Goal: Feedback & Contribution: Submit feedback/report problem

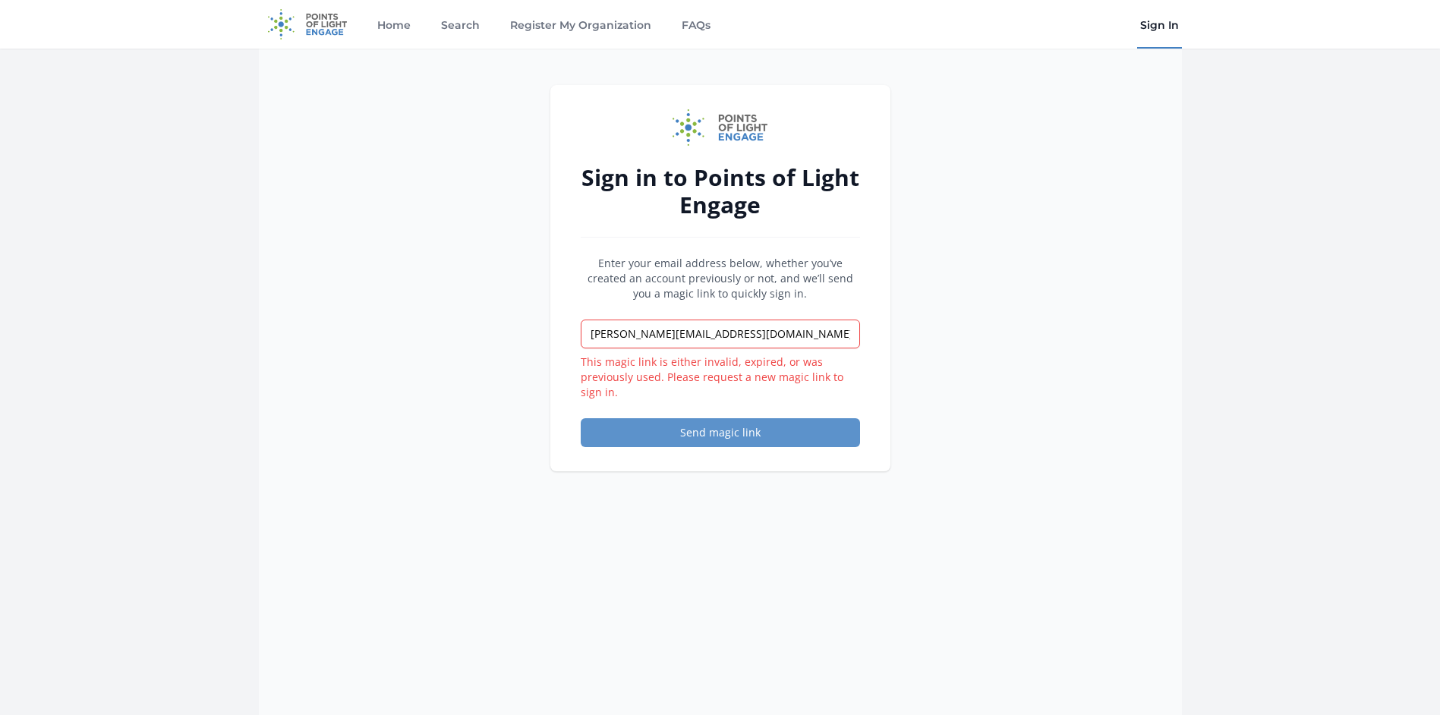
click at [1156, 20] on link "Sign In" at bounding box center [1159, 24] width 45 height 49
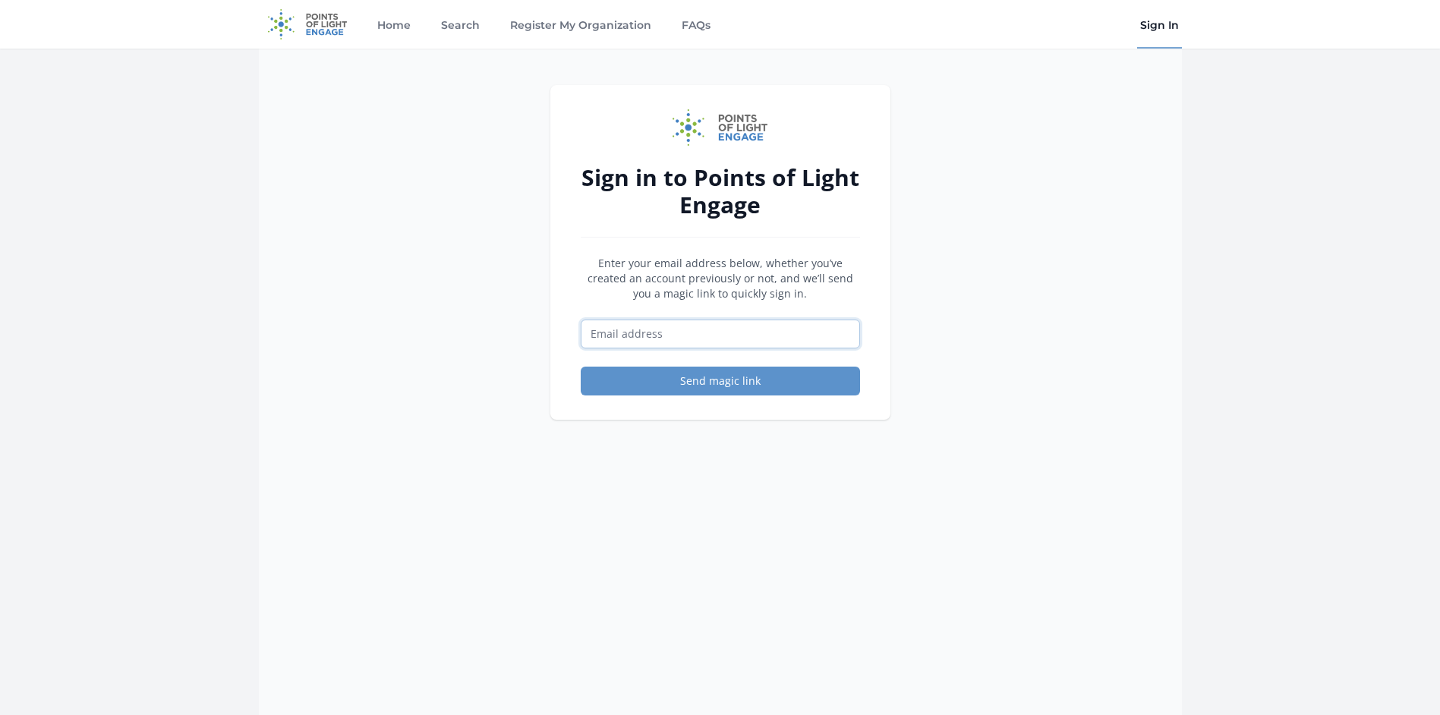
click at [767, 333] on input "Email address" at bounding box center [720, 334] width 279 height 29
type input "[PERSON_NAME][EMAIL_ADDRESS][DOMAIN_NAME]"
click at [740, 384] on button "Send magic link" at bounding box center [720, 381] width 279 height 29
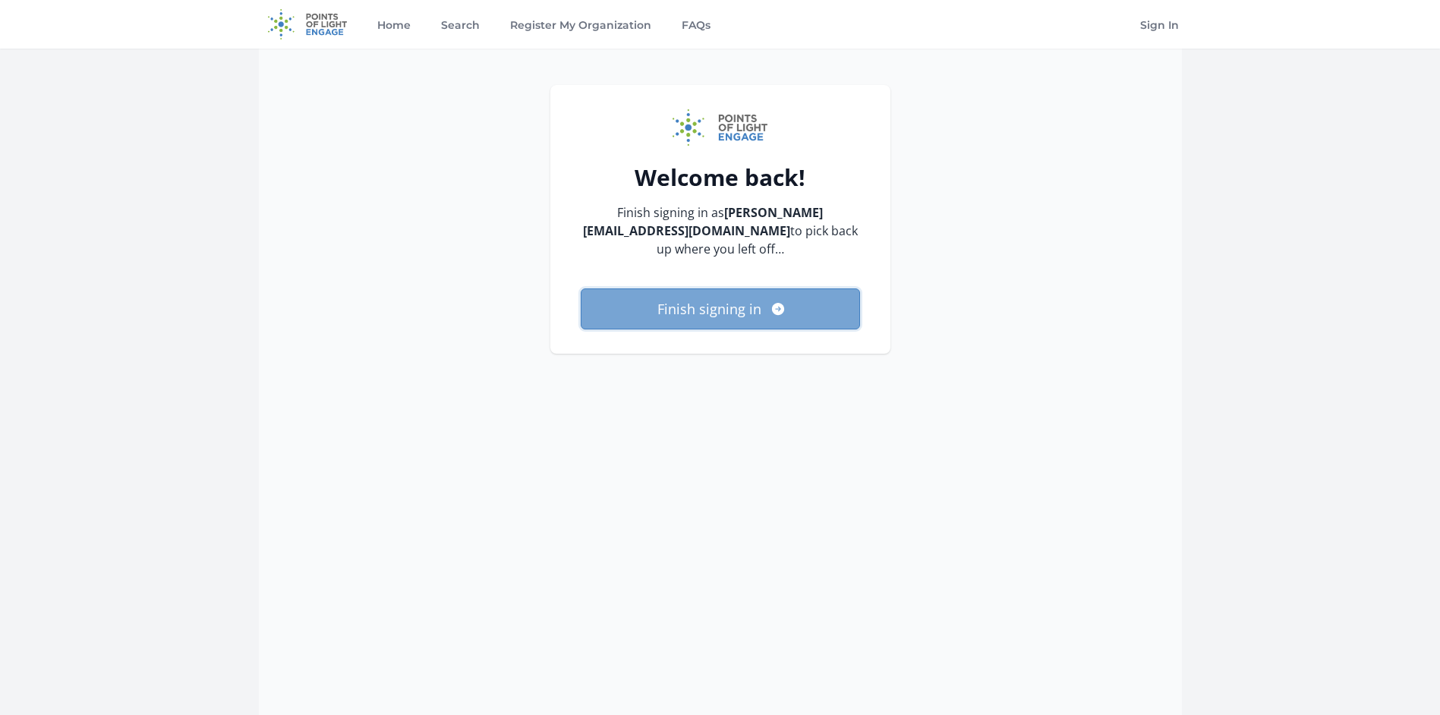
click at [678, 321] on button "Finish signing in" at bounding box center [720, 309] width 279 height 41
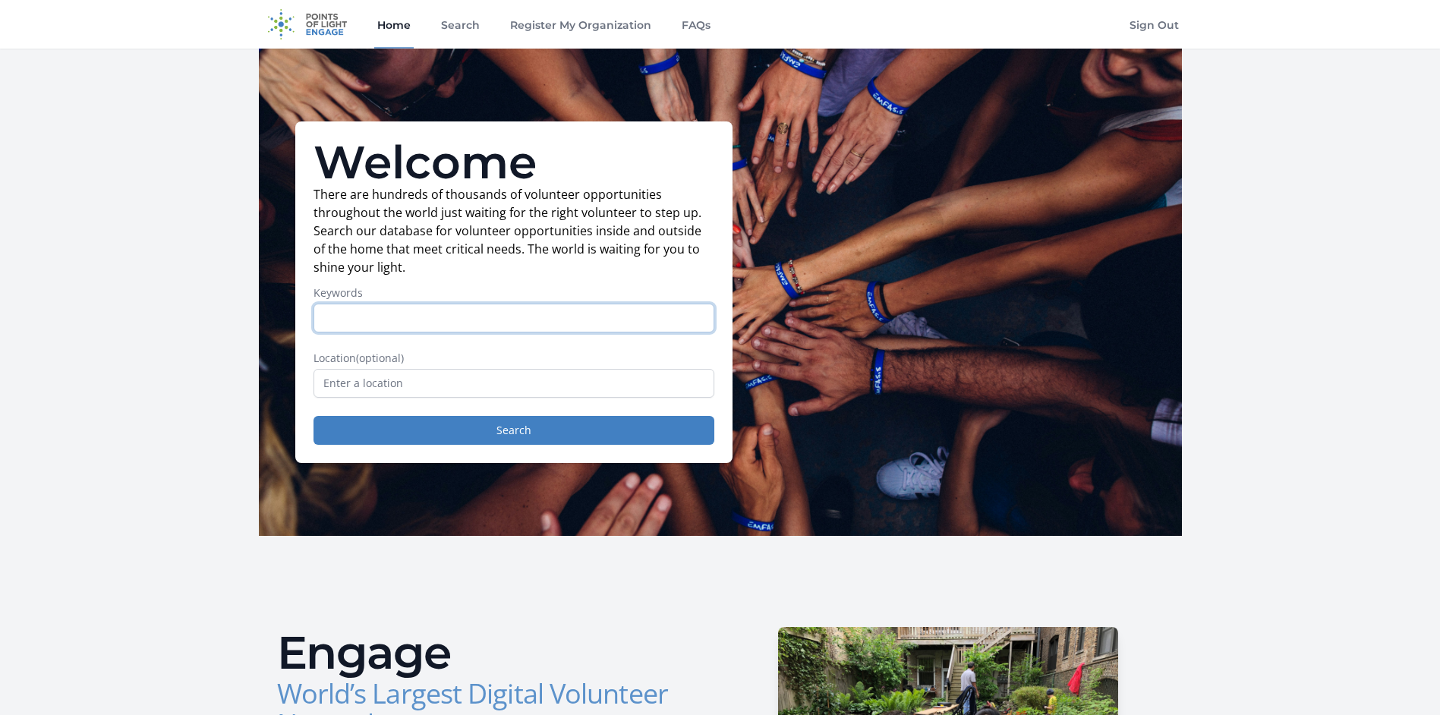
click at [398, 315] on input "Keywords" at bounding box center [514, 318] width 401 height 29
click at [422, 339] on form "Keywords Location (optional) Search" at bounding box center [514, 364] width 401 height 159
click at [423, 328] on input "Keywords" at bounding box center [514, 318] width 401 height 29
paste input "If you are searching for a way to make a REAL DIFFERENCE in the lives of others…"
click at [667, 329] on input "If you are searching for a way to make a REAL DIFFERENCE in the lives of others…" at bounding box center [514, 318] width 401 height 29
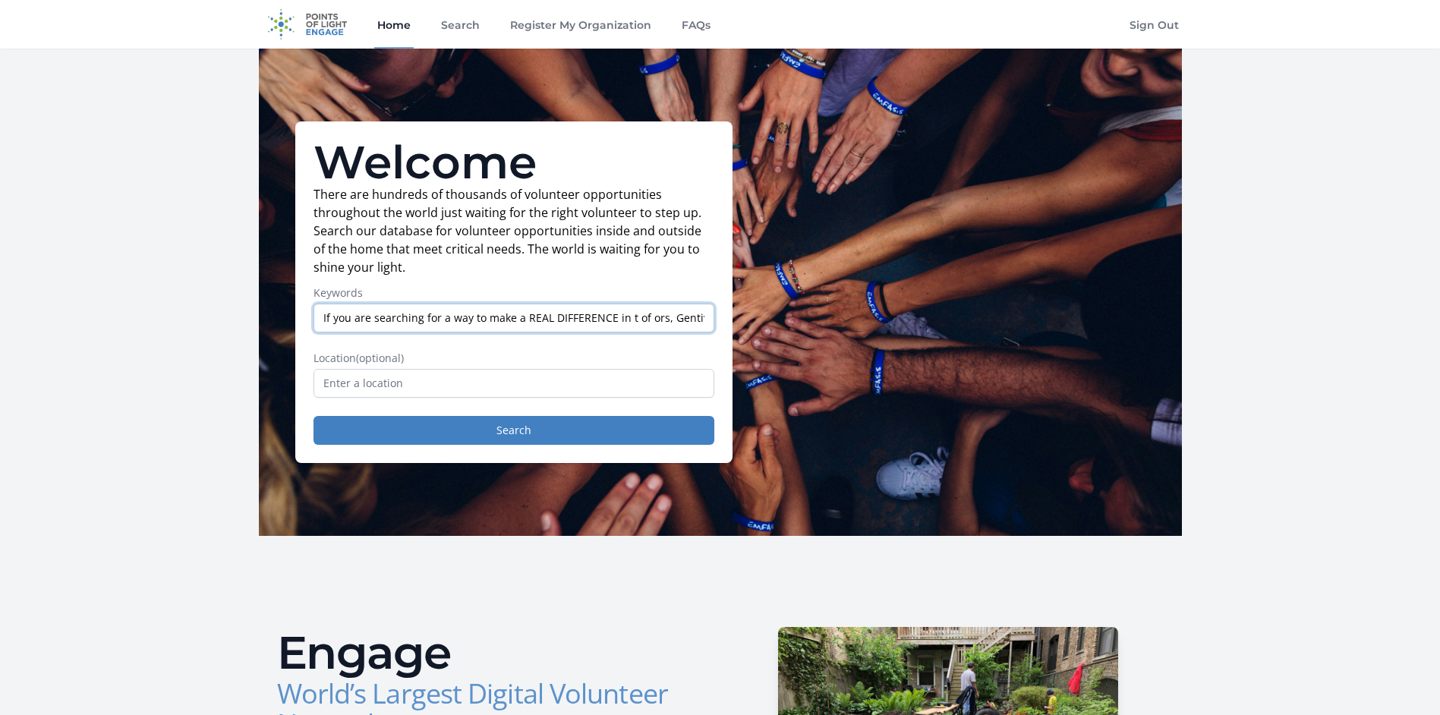
click at [666, 328] on input "If you are searching for a way to make a REAL DIFFERENCE in t of ors, Gentiva H…" at bounding box center [514, 318] width 401 height 29
click at [666, 328] on input "If you are searching for a way to make a REAL DIFFERENCE in t ors,Hospice needs…" at bounding box center [514, 318] width 401 height 29
type input "If you are searching for a way to make a REAL DIFFERENCE in t orHospice needs Y…"
click at [666, 328] on input "Keywords" at bounding box center [514, 318] width 401 height 29
click at [444, 314] on input "Keywords" at bounding box center [514, 318] width 401 height 29
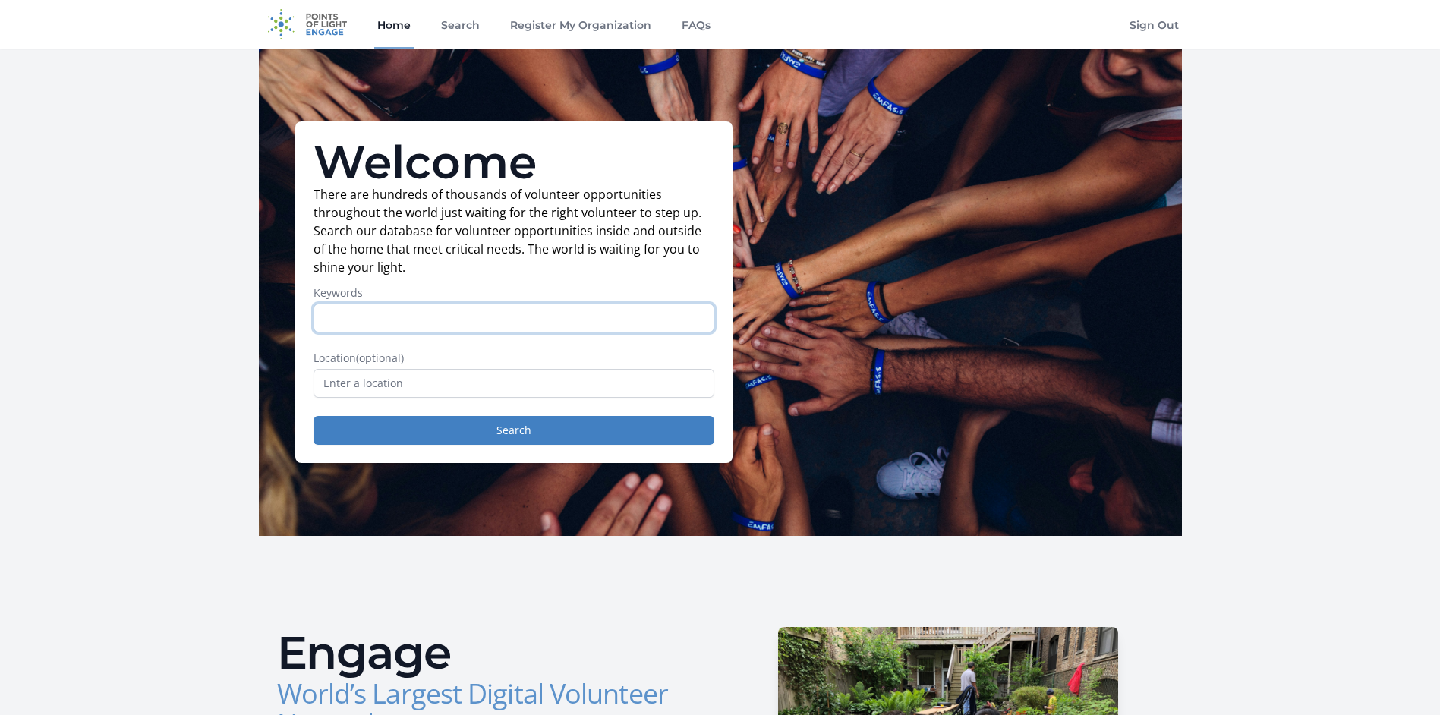
paste input "Compassionate HOSPICE Volunteers Needed"
type input "Compassionate HOSPICE Volunteers Needed"
click at [484, 368] on div "Location (optional)" at bounding box center [514, 374] width 401 height 47
click at [487, 378] on input "text" at bounding box center [514, 383] width 401 height 29
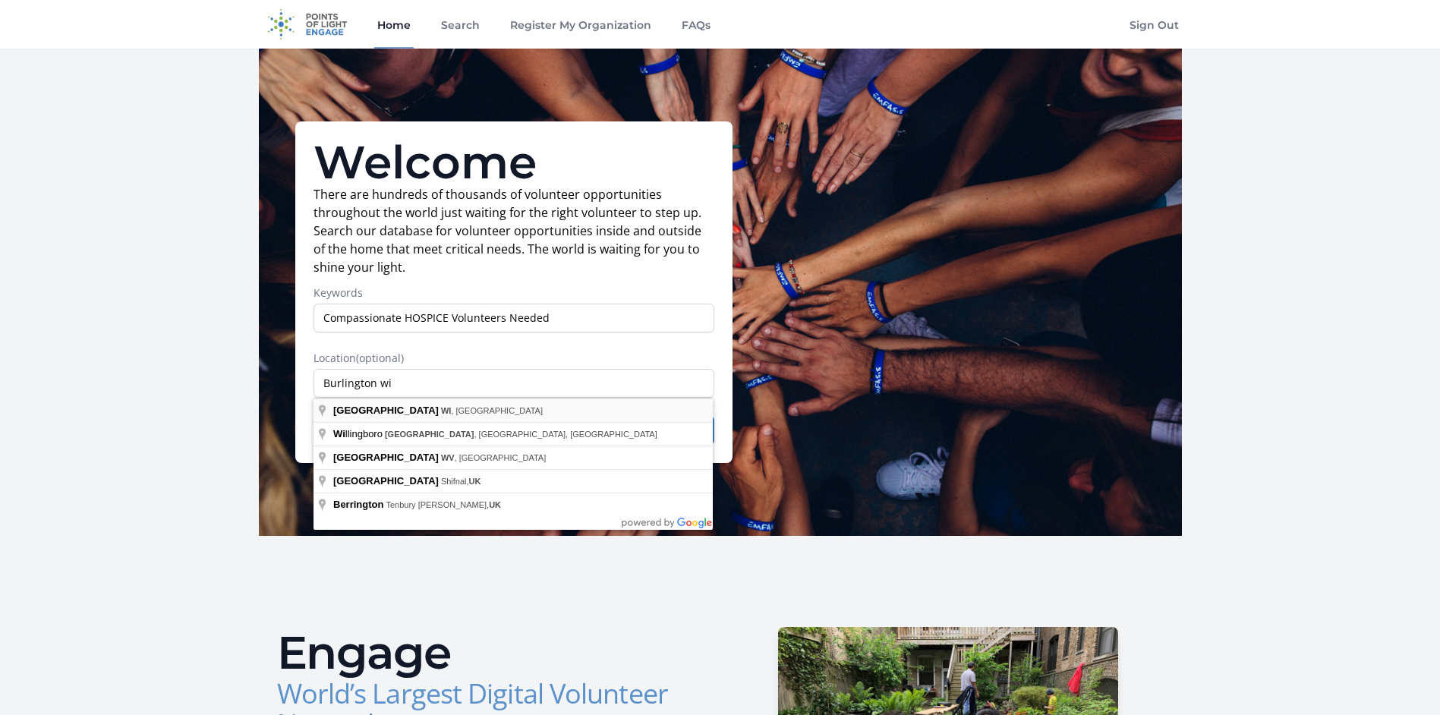
type input "Burlington, WI, USA"
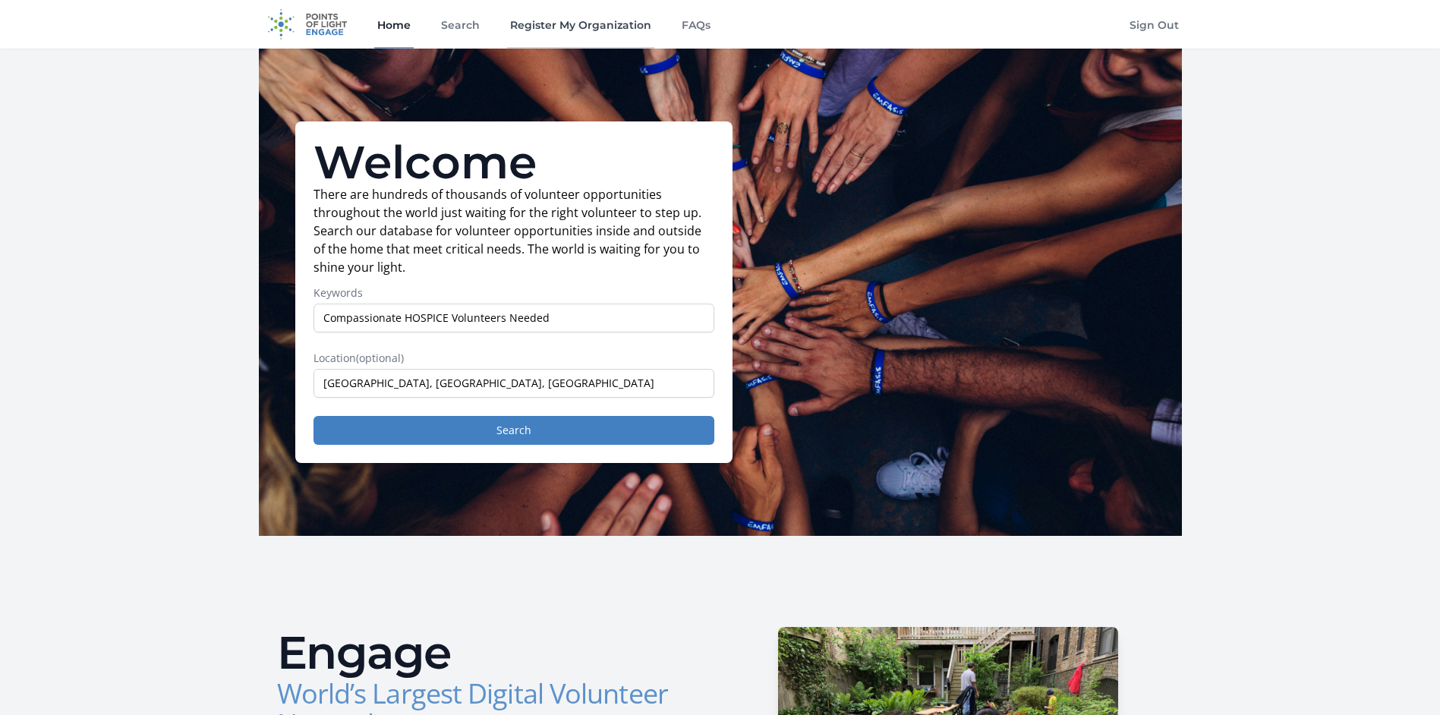
click at [528, 20] on link "Register My Organization" at bounding box center [580, 24] width 147 height 49
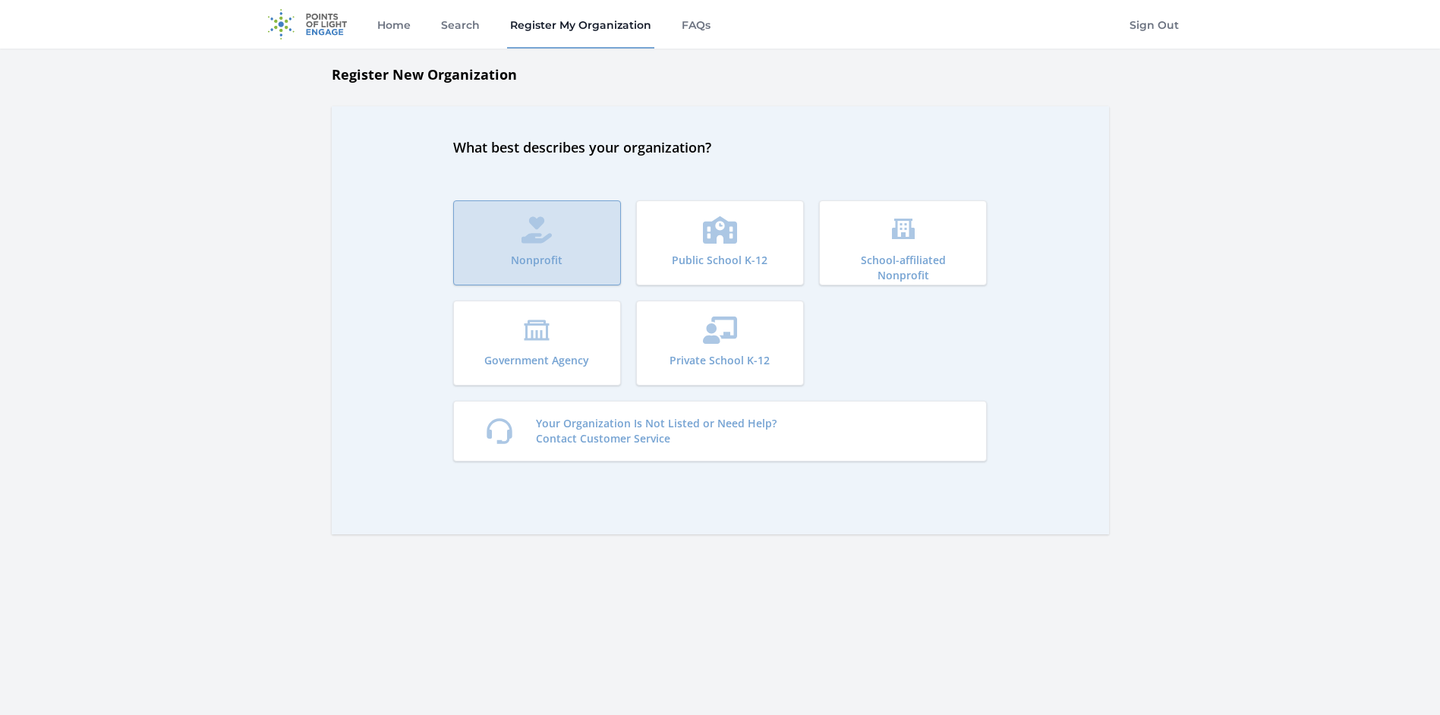
click at [487, 227] on button "Nonprofit" at bounding box center [537, 242] width 168 height 85
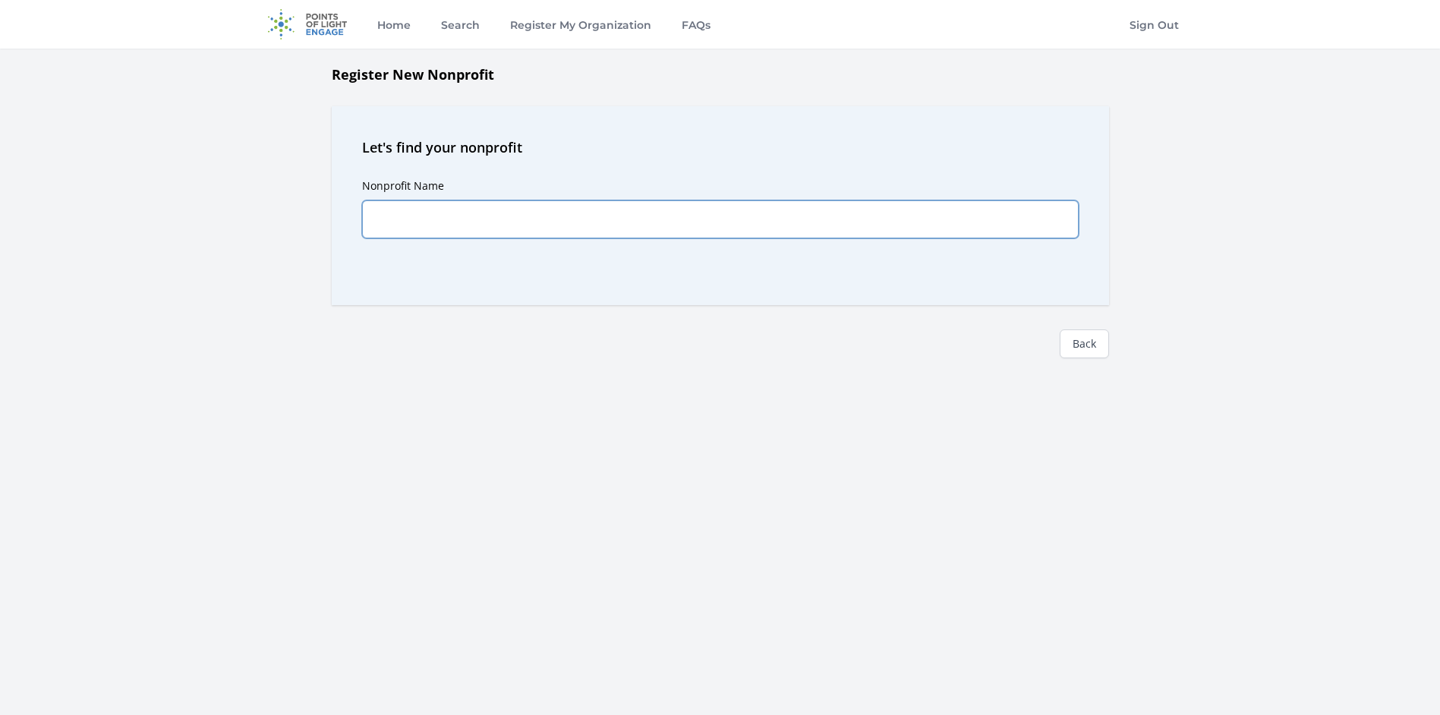
click at [528, 229] on input "Nonprofit Name" at bounding box center [720, 219] width 717 height 38
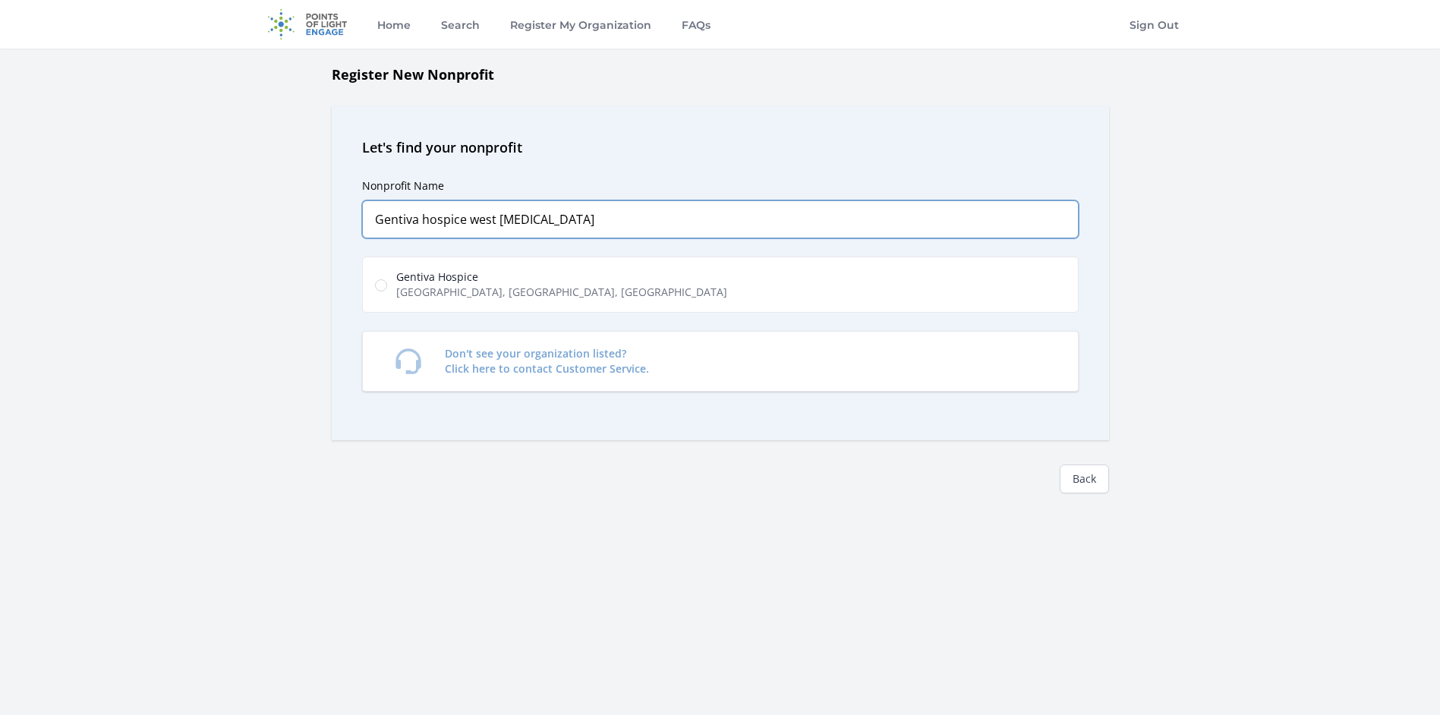
type input "Gentiva hospice west alli"
click at [620, 291] on label "Gentiva Hospice West National Avenue, West Allis, WI, USA" at bounding box center [720, 285] width 717 height 56
click at [387, 291] on input "Gentiva Hospice West National Avenue, West Allis, WI, USA" at bounding box center [381, 285] width 12 height 12
radio input "true"
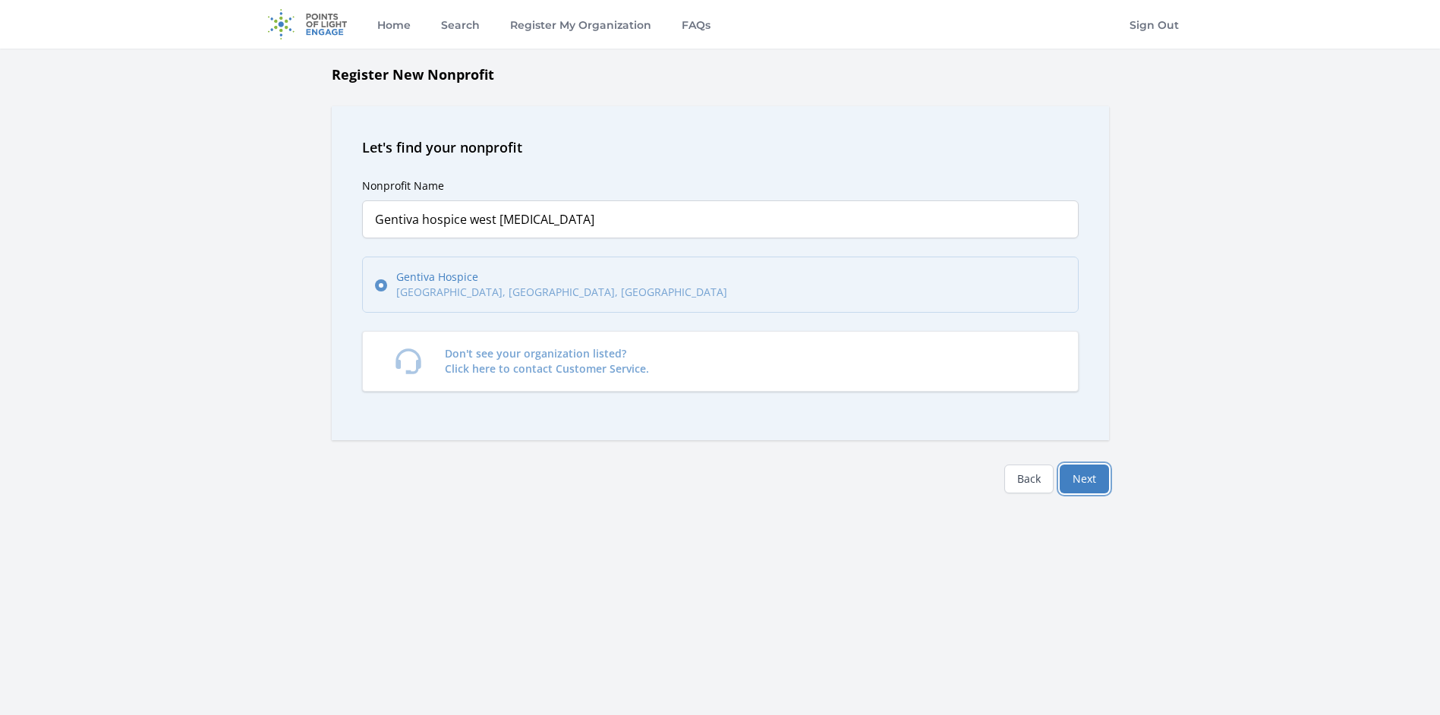
click at [1086, 481] on button "Next" at bounding box center [1084, 479] width 49 height 29
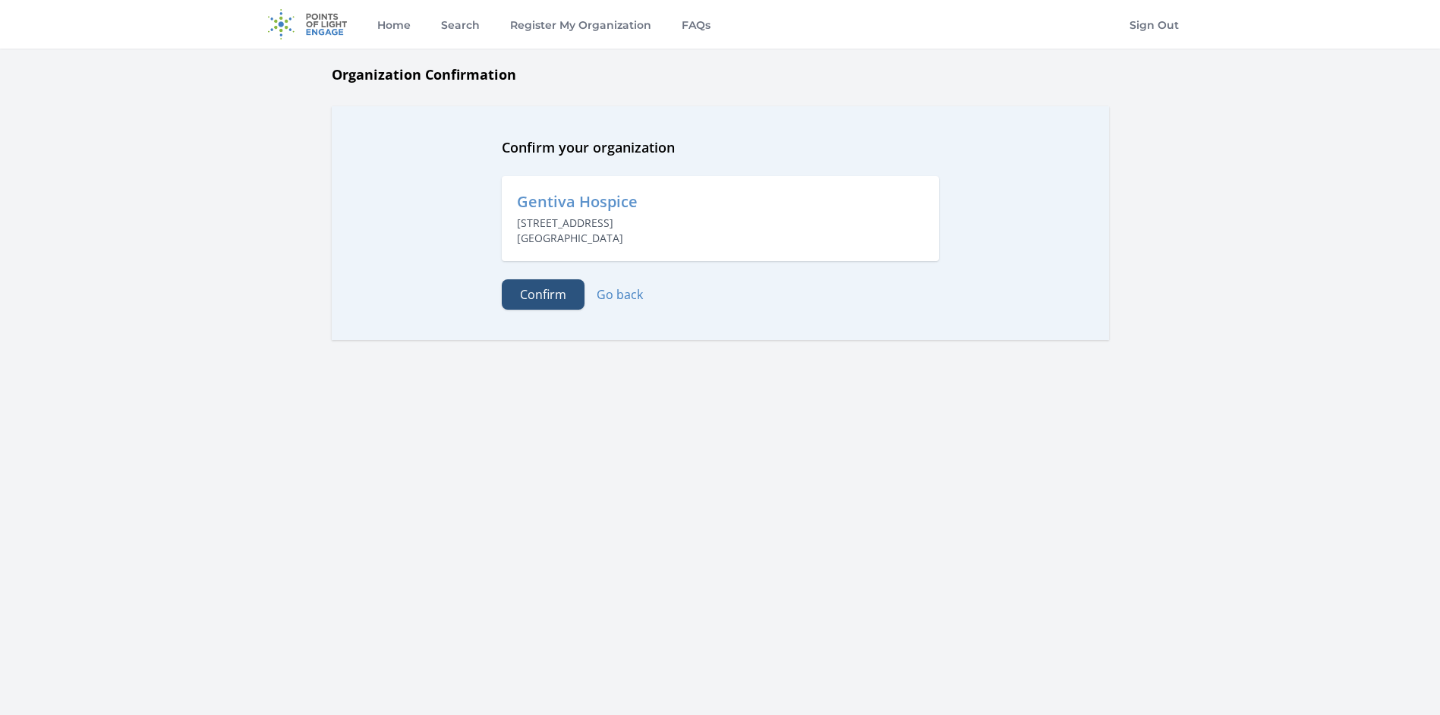
click at [568, 302] on button "Confirm" at bounding box center [543, 294] width 83 height 30
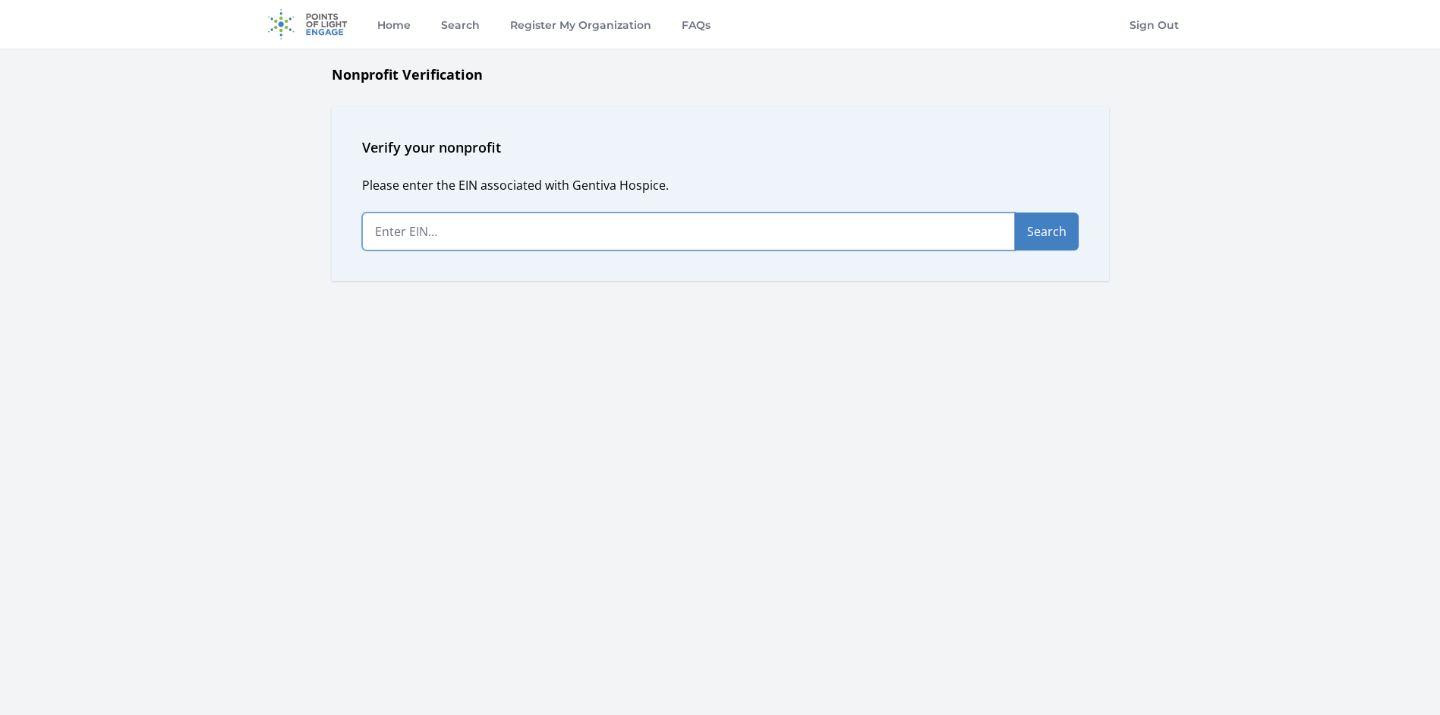
click at [799, 241] on input "text" at bounding box center [688, 232] width 653 height 38
click at [478, 248] on input "text" at bounding box center [688, 232] width 653 height 38
paste input "[US_EMPLOYER_IDENTIFICATION_NUMBER]"
click at [1049, 232] on button "Search" at bounding box center [1047, 232] width 64 height 38
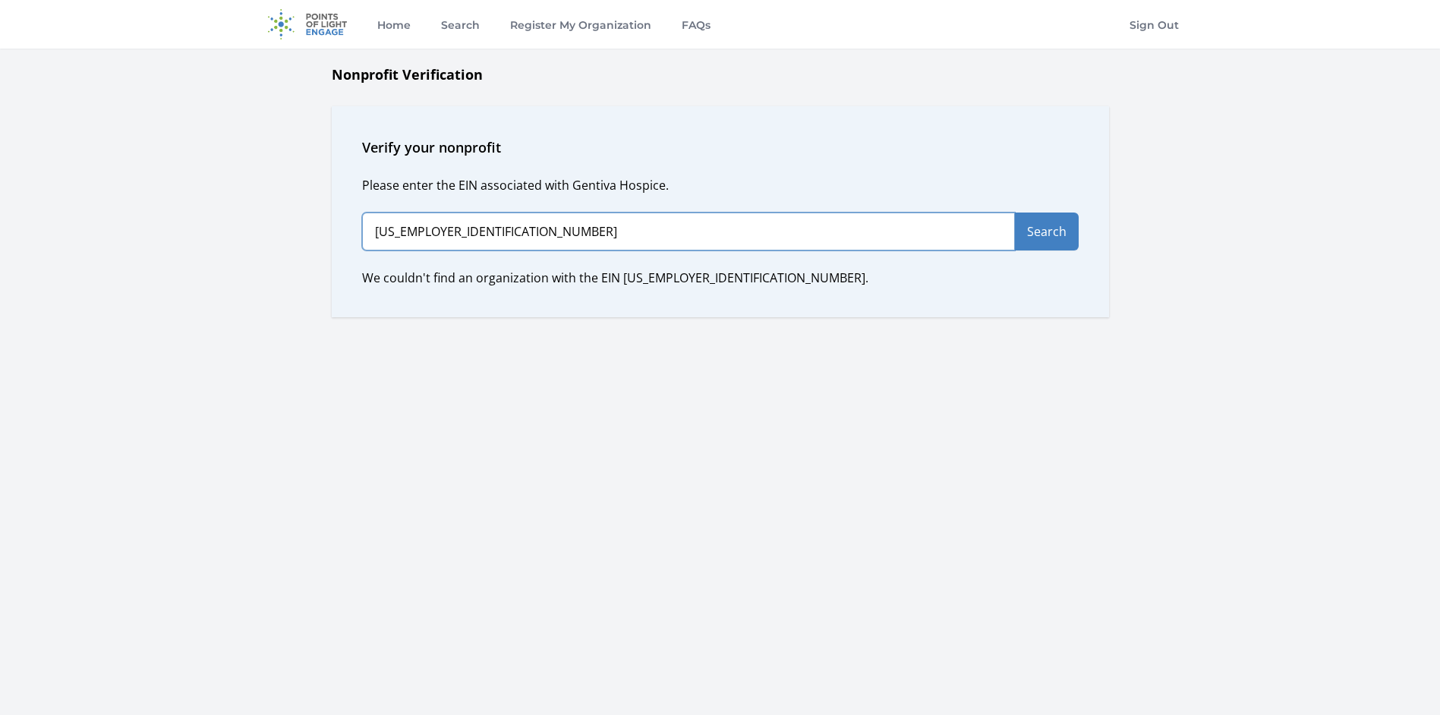
drag, startPoint x: 392, startPoint y: 230, endPoint x: 362, endPoint y: 222, distance: 30.6
click at [364, 222] on input "[US_EMPLOYER_IDENTIFICATION_NUMBER]" at bounding box center [688, 232] width 653 height 38
click at [1015, 213] on button "Search" at bounding box center [1047, 232] width 64 height 38
drag, startPoint x: 452, startPoint y: 236, endPoint x: 259, endPoint y: 233, distance: 192.9
click at [259, 233] on div "Nonprofit Verification Verify your nonprofit Please enter the EIN associated wi…" at bounding box center [721, 225] width 972 height 323
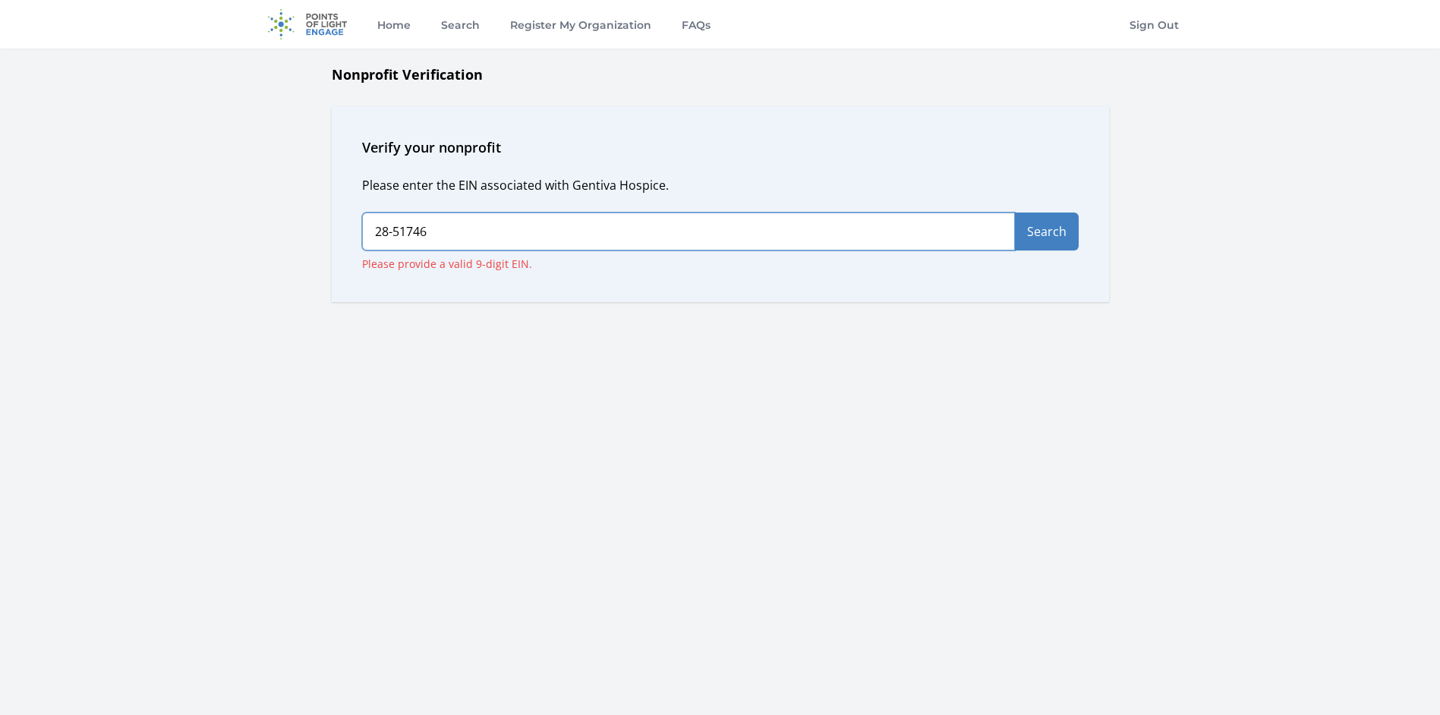
paste input "75-28"
click at [391, 235] on input "[US_EMPLOYER_IDENTIFICATION_NUMBER]" at bounding box center [688, 232] width 653 height 38
click at [1015, 213] on button "Search" at bounding box center [1047, 232] width 64 height 38
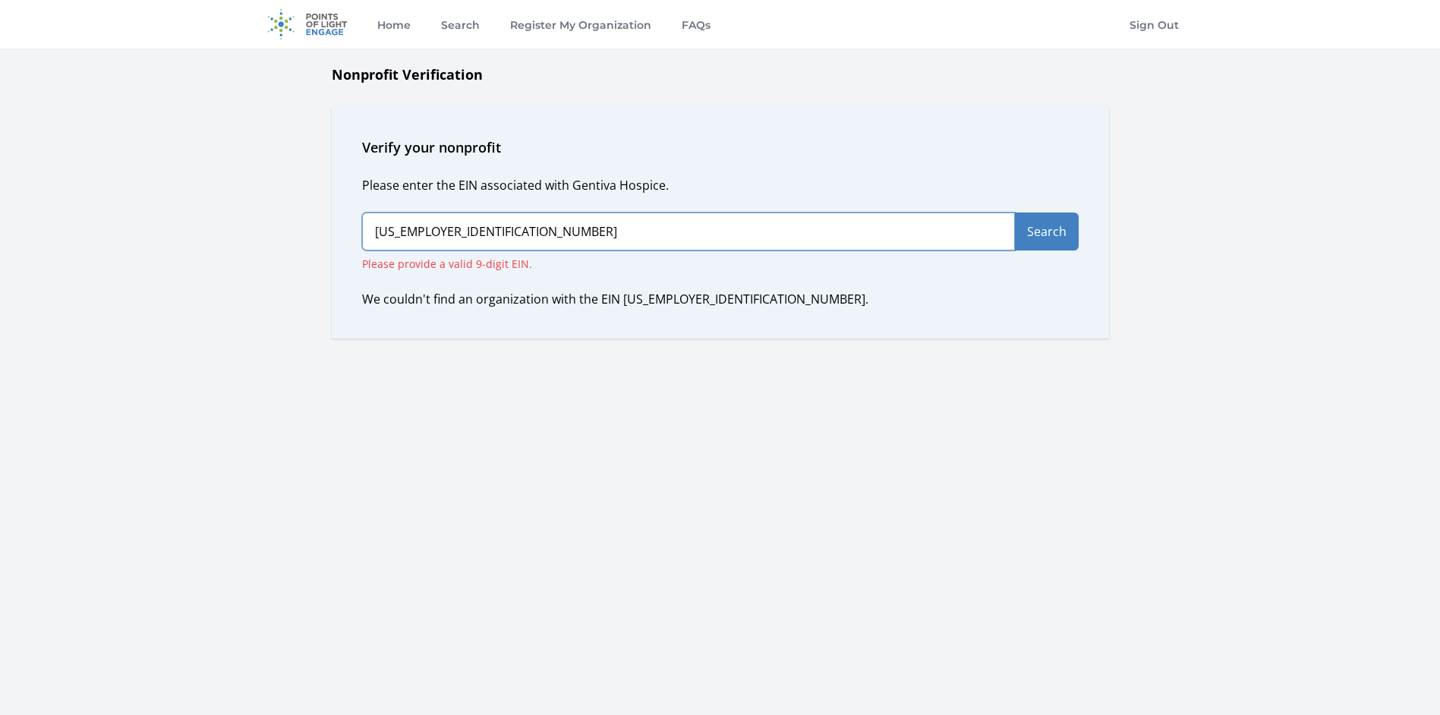
click at [392, 235] on input "[US_EMPLOYER_IDENTIFICATION_NUMBER]" at bounding box center [688, 232] width 653 height 38
click at [1015, 213] on button "Search" at bounding box center [1047, 232] width 64 height 38
click at [391, 235] on input "[US_EMPLOYER_IDENTIFICATION_NUMBER]" at bounding box center [688, 232] width 653 height 38
click at [525, 230] on input "72-851746" at bounding box center [688, 232] width 653 height 38
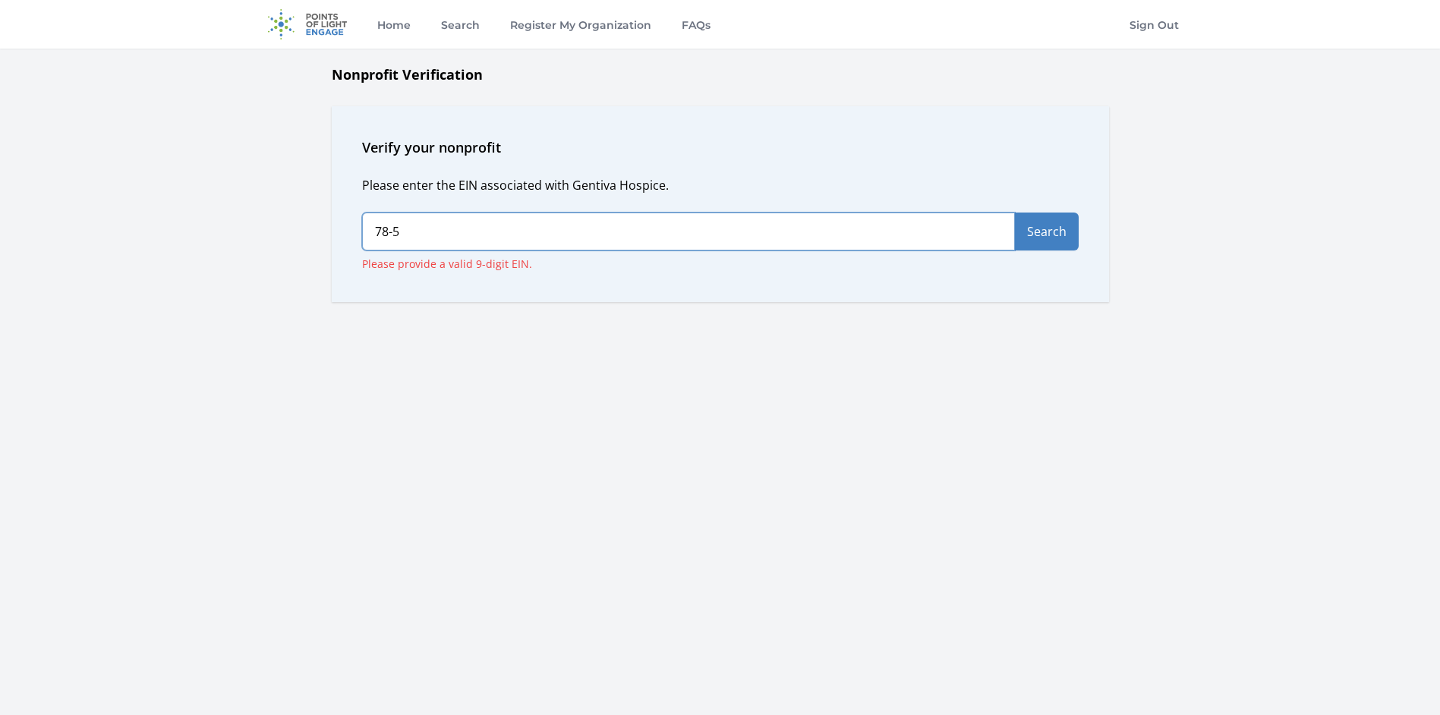
drag, startPoint x: 572, startPoint y: 241, endPoint x: 282, endPoint y: 235, distance: 290.8
click at [282, 235] on div "Nonprofit Verification Verify your nonprofit Please enter the EIN associated wi…" at bounding box center [721, 225] width 972 height 323
type input "[US_EMPLOYER_IDENTIFICATION_NUMBER]"
click at [1015, 213] on button "Search" at bounding box center [1047, 232] width 64 height 38
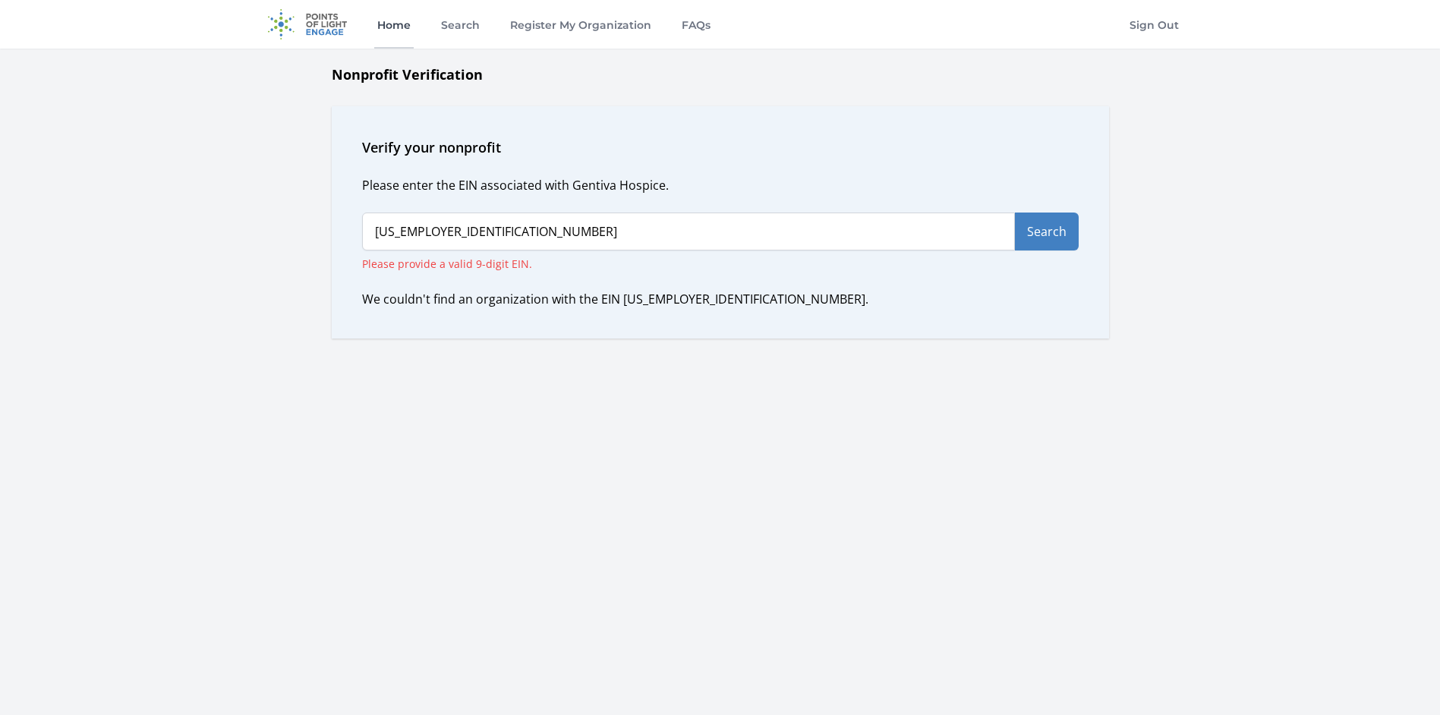
click at [396, 31] on link "Home" at bounding box center [393, 24] width 39 height 49
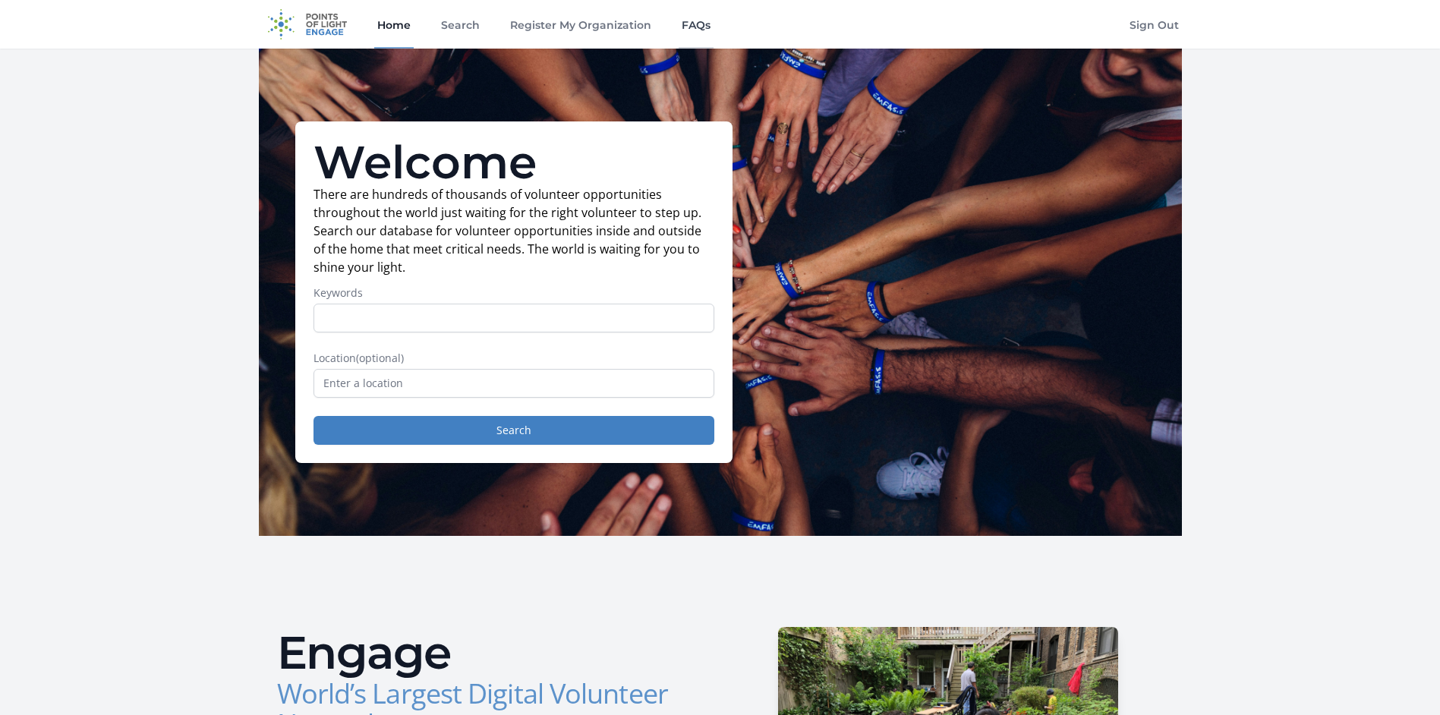
click at [686, 31] on link "FAQs" at bounding box center [696, 24] width 35 height 49
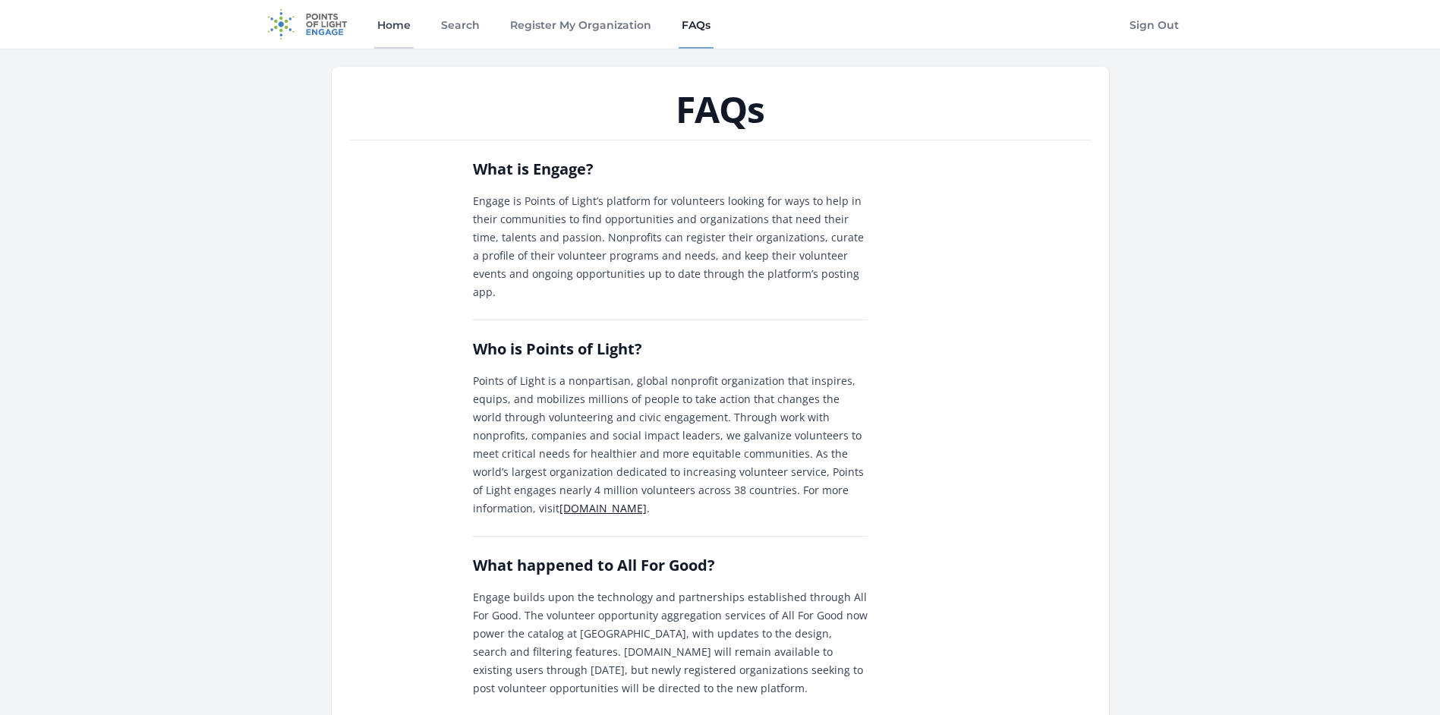
click at [383, 36] on link "Home" at bounding box center [393, 24] width 39 height 49
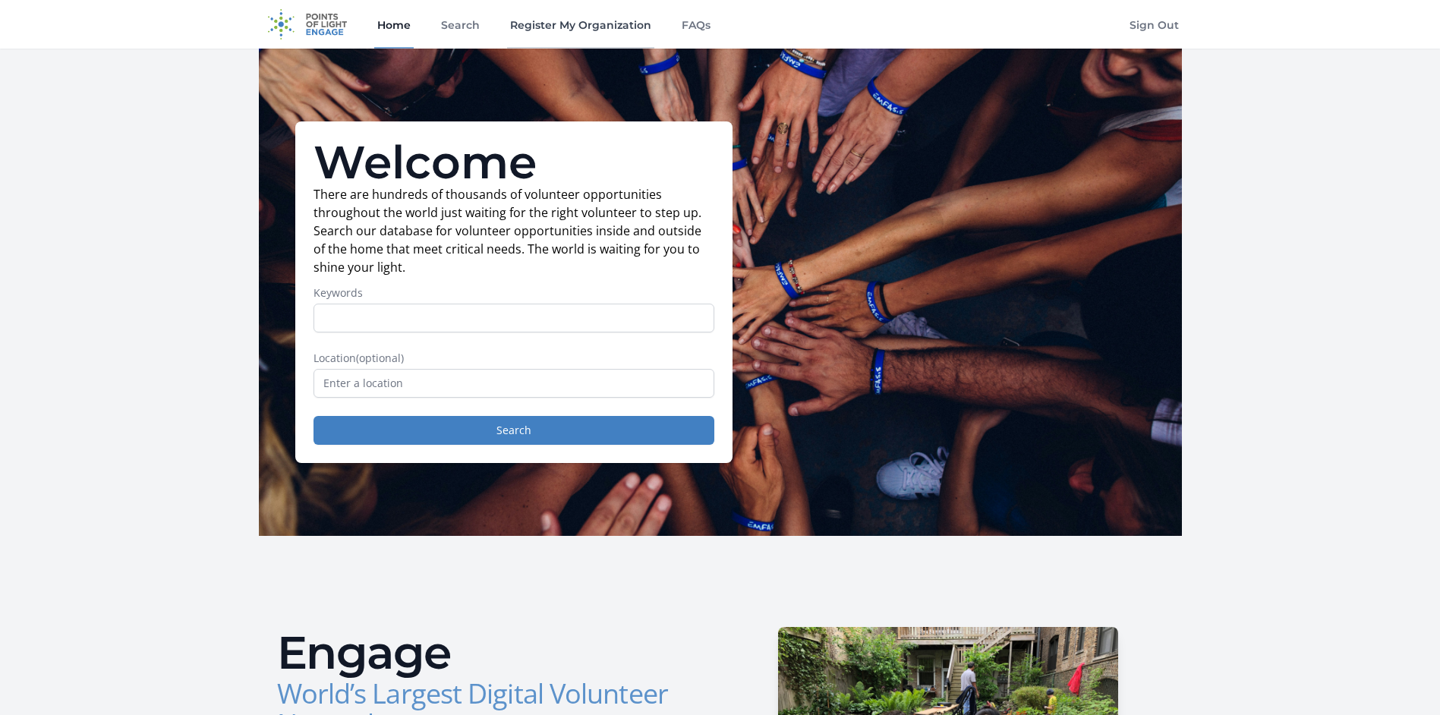
click at [607, 30] on link "Register My Organization" at bounding box center [580, 24] width 147 height 49
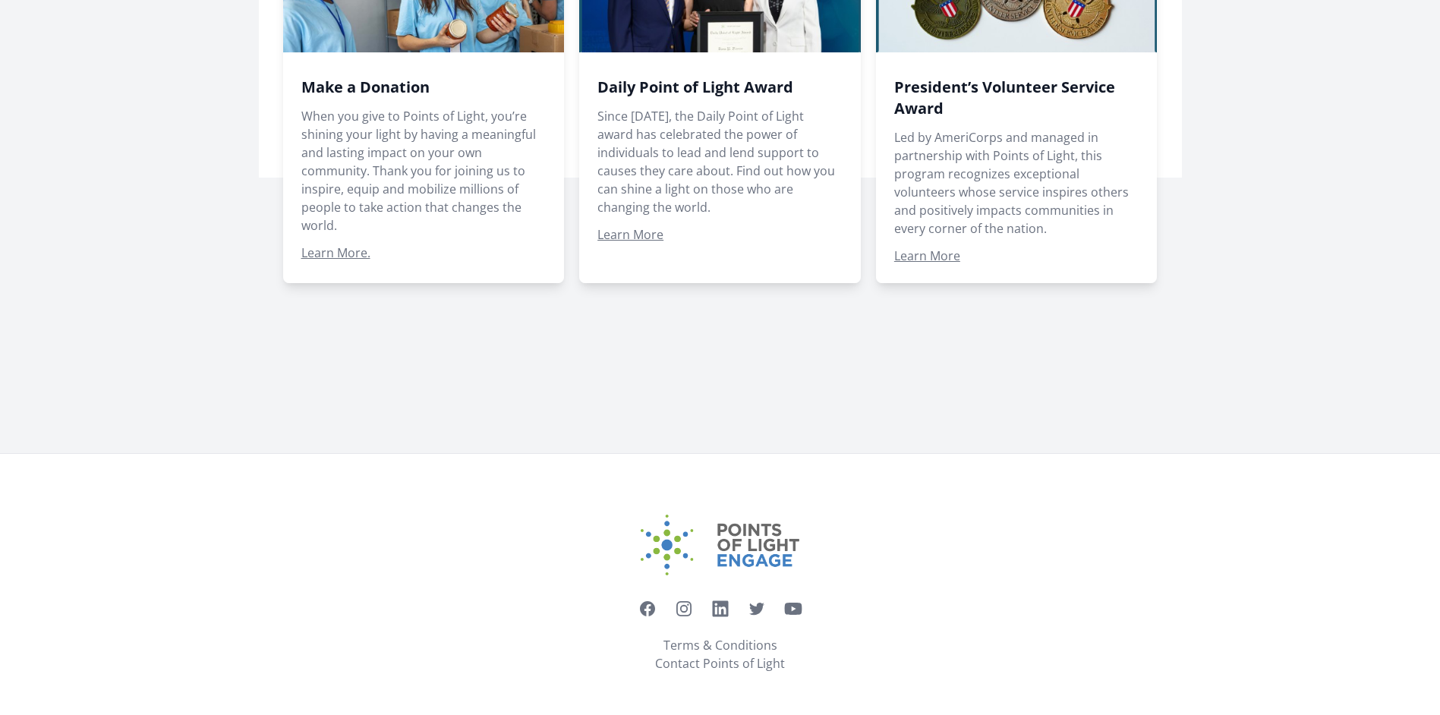
scroll to position [803, 0]
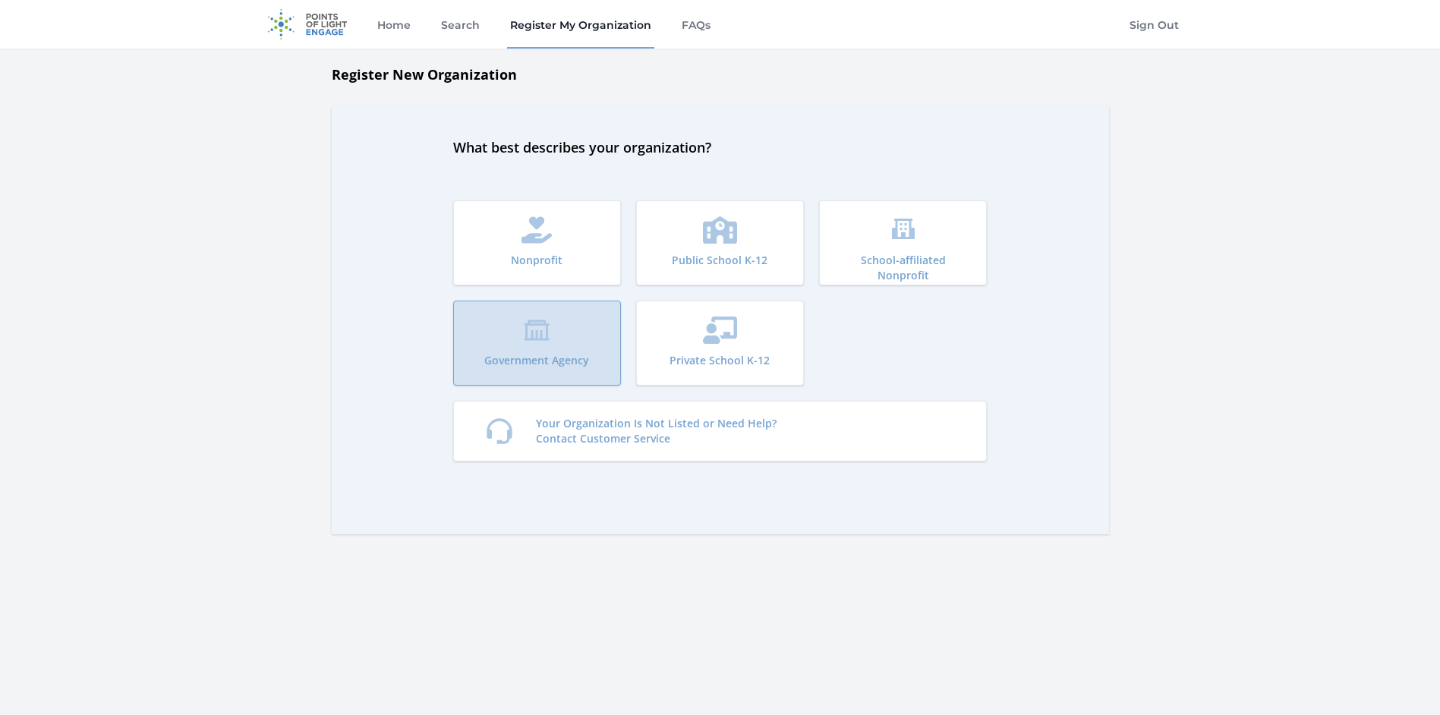
click at [610, 332] on button "Government Agency" at bounding box center [537, 343] width 168 height 85
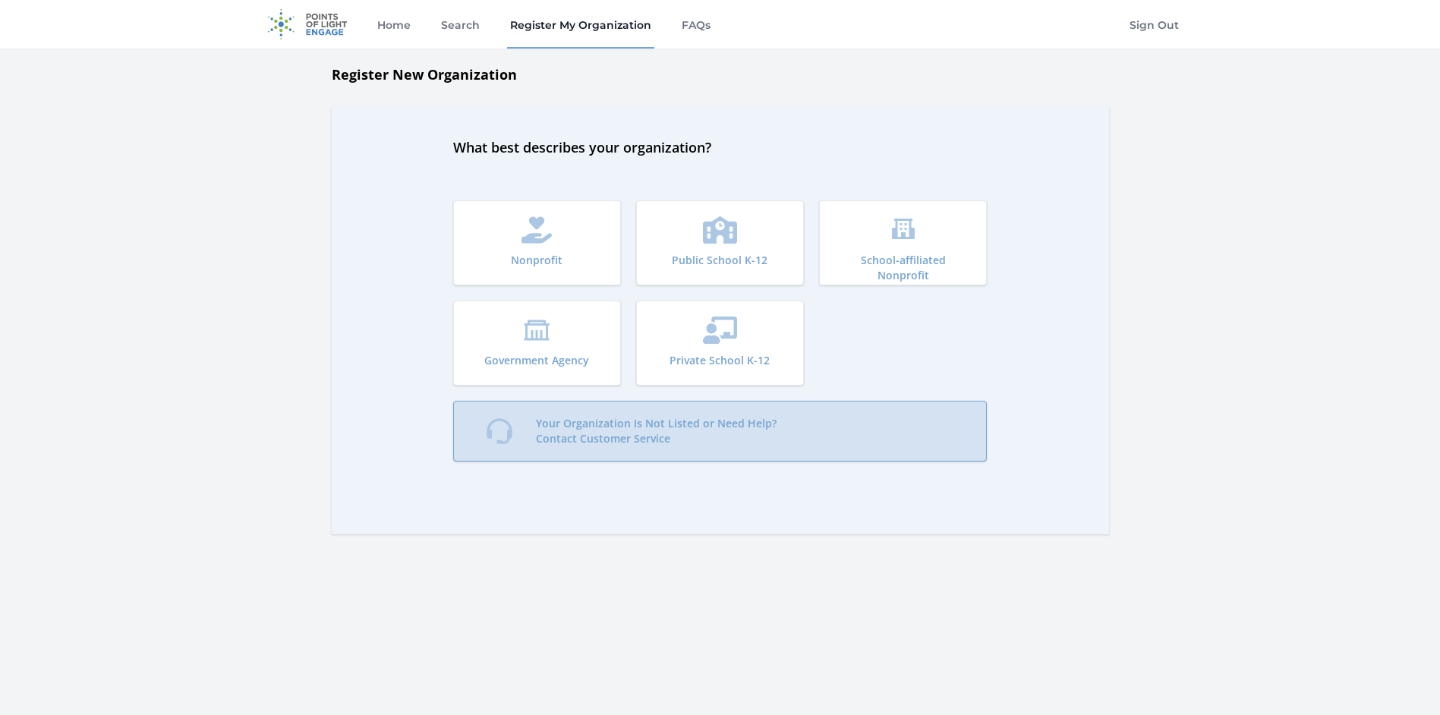
click at [753, 424] on p "Your Organization Is Not Listed or Need Help? Contact Customer Service" at bounding box center [656, 431] width 241 height 30
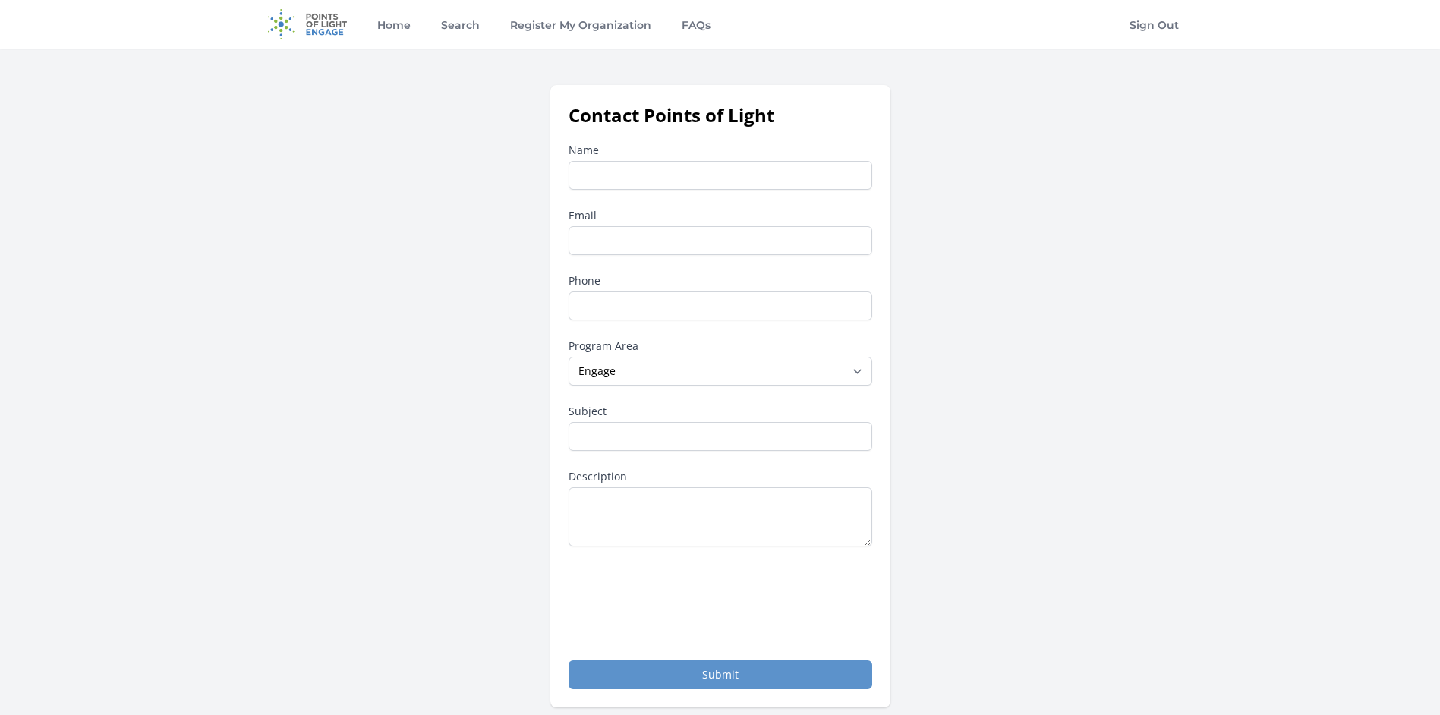
click at [639, 171] on input "Name" at bounding box center [721, 175] width 304 height 29
type input "[PERSON_NAME]"
type input "[PERSON_NAME][EMAIL_ADDRESS][DOMAIN_NAME]"
type input "14145463200"
click at [659, 362] on select "--None-- Daily Point of Light Award Disney Family Volunteer Rewards Global Netw…" at bounding box center [721, 371] width 304 height 29
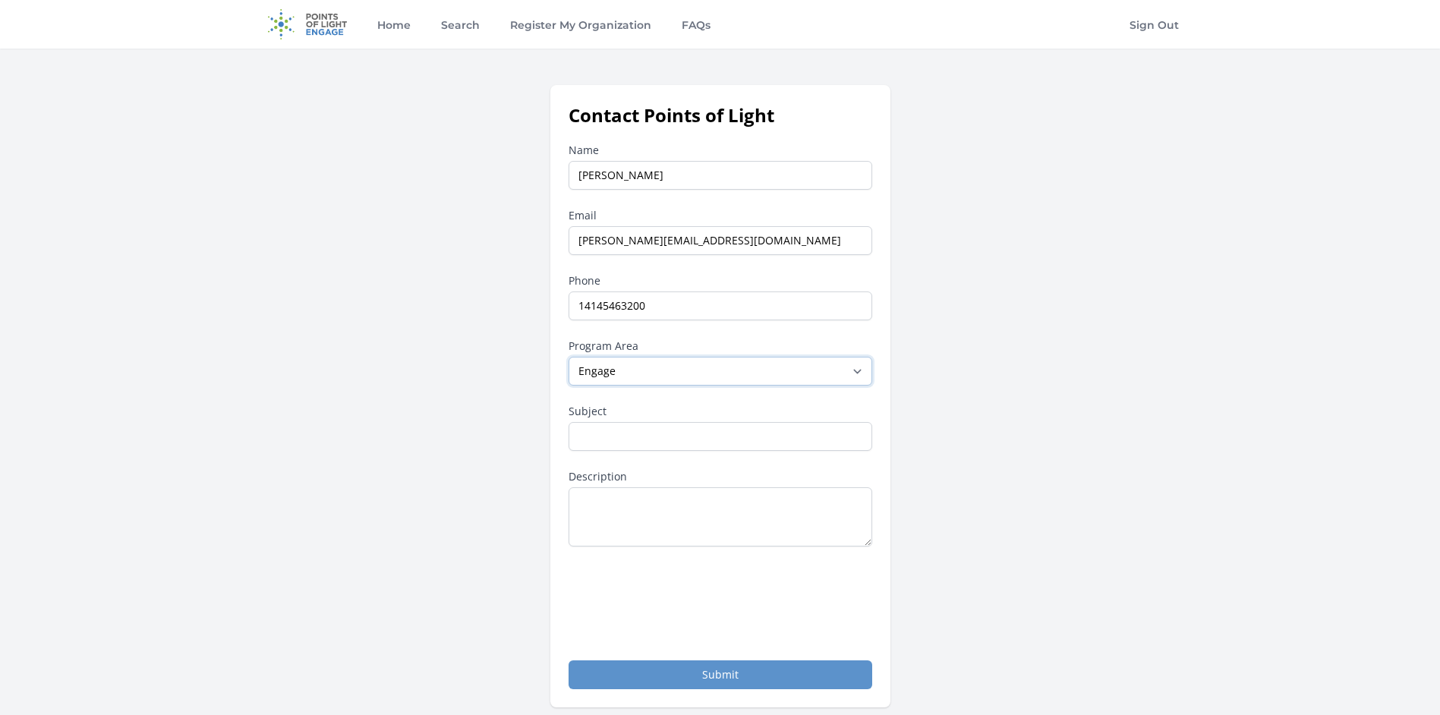
select select "Other"
click at [569, 357] on select "--None-- Daily Point of Light Award Disney Family Volunteer Rewards Global Netw…" at bounding box center [721, 371] width 304 height 29
click at [688, 436] on input "Subject" at bounding box center [721, 436] width 304 height 29
click at [1172, 21] on link "Sign Out" at bounding box center [1154, 24] width 55 height 49
